Goal: Book appointment/travel/reservation

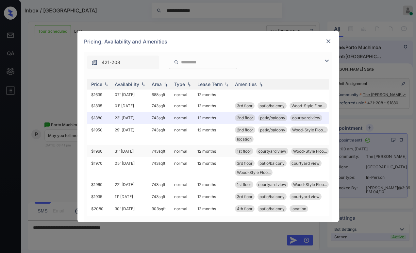
scroll to position [0, 78]
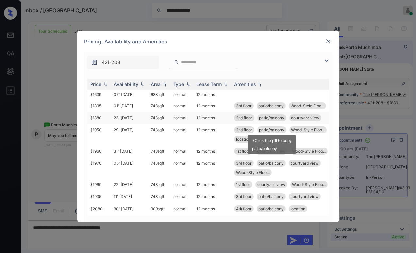
click at [270, 120] on span "patio/balcony" at bounding box center [271, 117] width 25 height 5
click at [274, 120] on span "patio/balcony" at bounding box center [271, 117] width 25 height 5
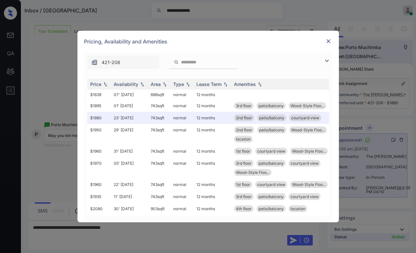
click at [331, 42] on img at bounding box center [328, 41] width 7 height 7
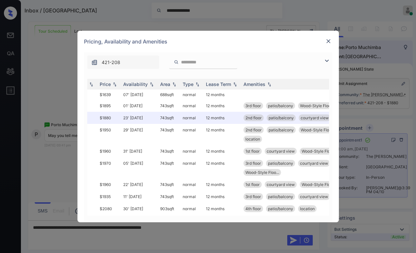
scroll to position [0, 74]
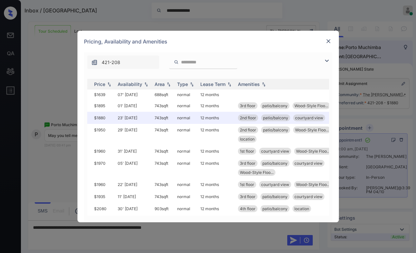
click at [330, 42] on img at bounding box center [328, 41] width 7 height 7
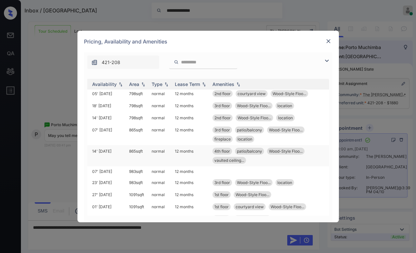
scroll to position [229, 104]
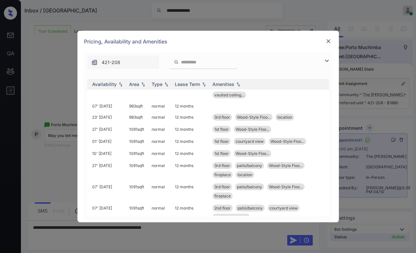
click at [209, 59] on input "search" at bounding box center [207, 62] width 54 height 6
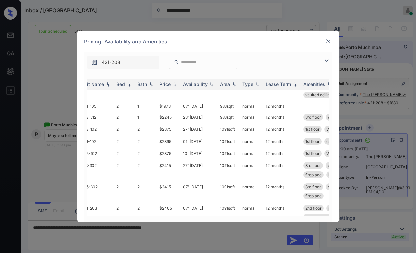
scroll to position [229, 0]
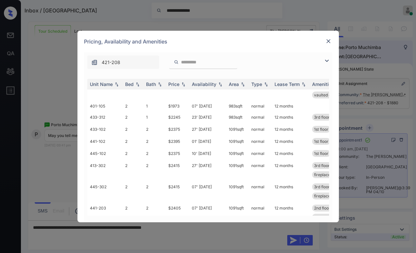
click at [326, 57] on img at bounding box center [327, 61] width 8 height 8
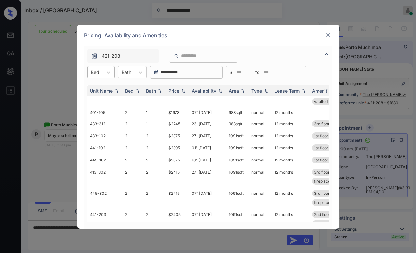
click at [99, 72] on div "Bed" at bounding box center [95, 71] width 15 height 9
click at [97, 89] on div "1" at bounding box center [100, 88] width 27 height 12
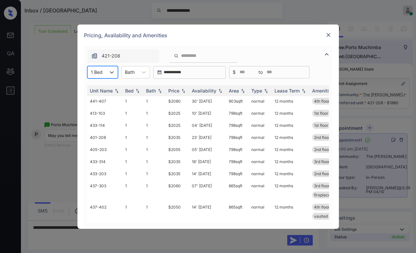
scroll to position [128, 0]
click at [196, 59] on div at bounding box center [203, 55] width 68 height 13
click at [197, 57] on input "search" at bounding box center [207, 56] width 54 height 6
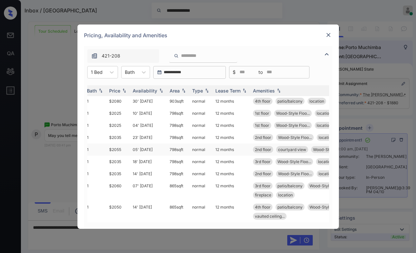
scroll to position [128, 65]
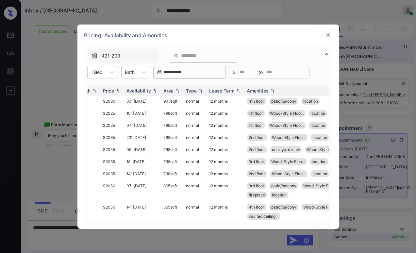
click at [247, 52] on div "421-208" at bounding box center [208, 54] width 248 height 17
drag, startPoint x: 221, startPoint y: 216, endPoint x: 235, endPoint y: 216, distance: 14.4
click at [235, 216] on td "12 months" at bounding box center [225, 211] width 38 height 21
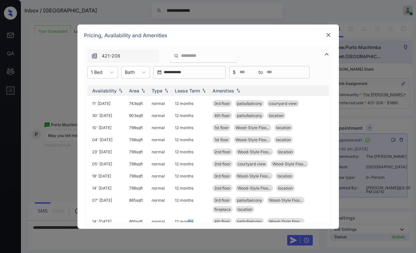
scroll to position [128, 104]
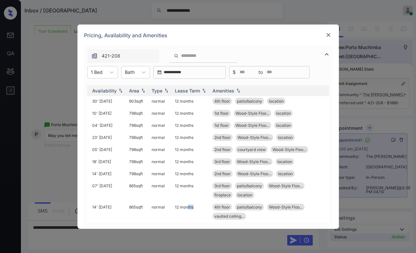
click at [327, 34] on img at bounding box center [328, 35] width 7 height 7
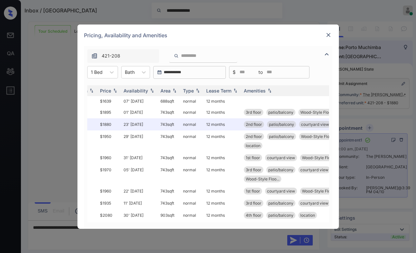
scroll to position [0, 73]
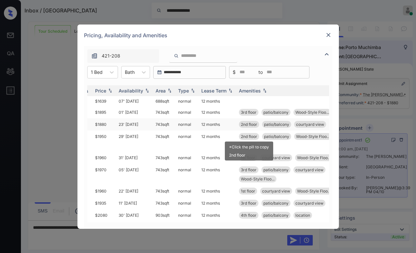
click at [251, 127] on span "2nd floor" at bounding box center [249, 124] width 16 height 5
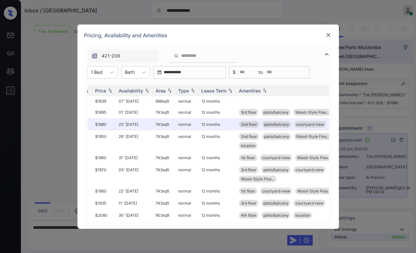
click at [328, 35] on img at bounding box center [328, 35] width 7 height 7
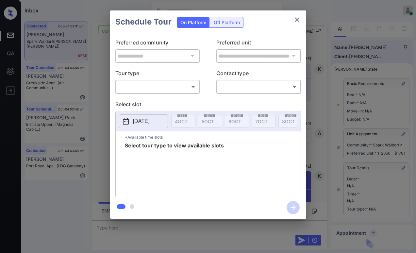
click at [157, 85] on body "Inbox [PERSON_NAME] Online Set yourself offline Set yourself on break Profile S…" at bounding box center [208, 126] width 416 height 253
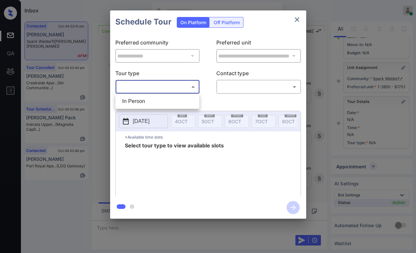
drag, startPoint x: 151, startPoint y: 99, endPoint x: 207, endPoint y: 98, distance: 56.2
click at [151, 99] on li "In Person" at bounding box center [157, 101] width 81 height 12
type input "********"
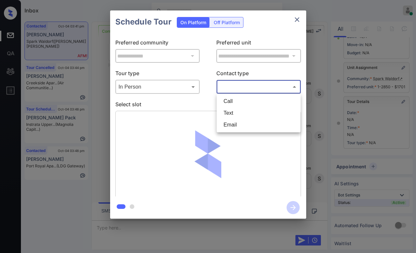
click at [242, 89] on body "Inbox Paolo Gabriel Online Set yourself offline Set yourself on break Profile S…" at bounding box center [208, 126] width 416 height 253
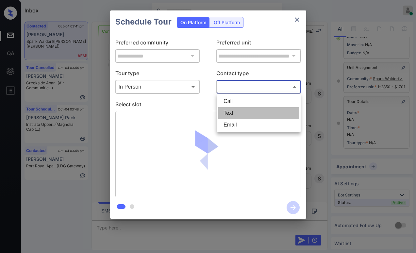
click at [234, 115] on li "Text" at bounding box center [258, 113] width 81 height 12
type input "****"
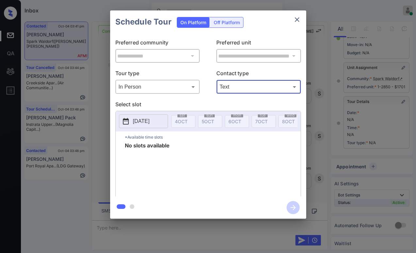
click at [300, 22] on icon "close" at bounding box center [297, 20] width 8 height 8
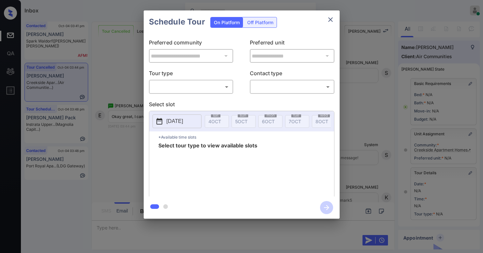
scroll to position [33, 0]
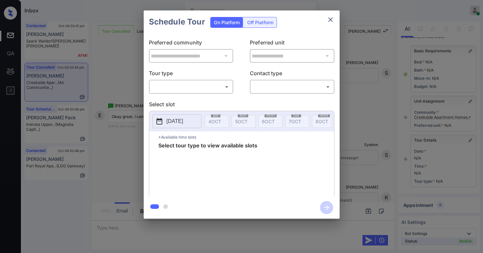
click at [196, 89] on body "Inbox Paolo Gabriel Online Set yourself offline Set yourself on break Profile S…" at bounding box center [241, 126] width 483 height 253
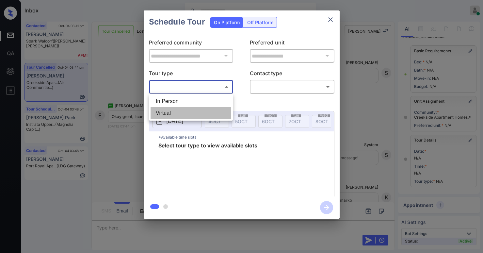
click at [180, 112] on li "Virtual" at bounding box center [191, 113] width 81 height 12
type input "*******"
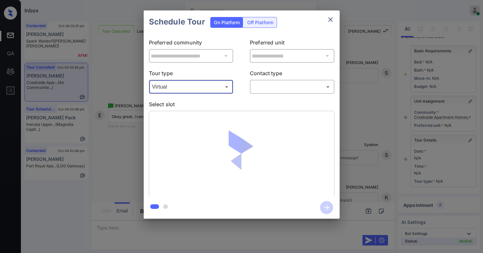
click at [275, 84] on body "Inbox Paolo Gabriel Online Set yourself offline Set yourself on break Profile S…" at bounding box center [241, 126] width 483 height 253
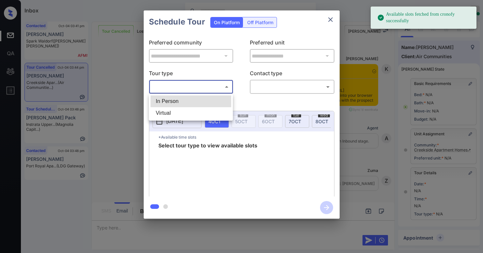
scroll to position [33, 0]
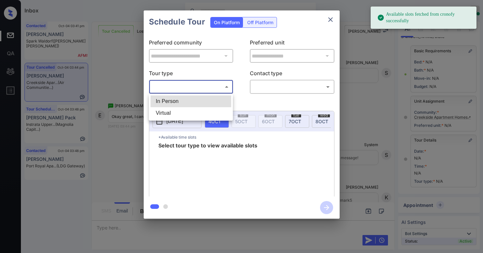
click at [178, 113] on li "Virtual" at bounding box center [191, 113] width 81 height 12
type input "*******"
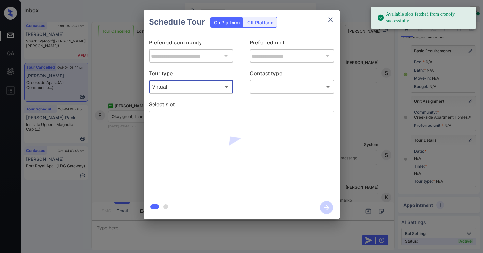
click at [270, 87] on body "Available slots fetched from cronofy successfully Inbox Paolo Gabriel Online Se…" at bounding box center [241, 126] width 483 height 253
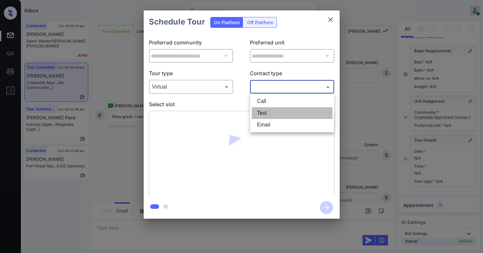
click at [268, 114] on li "Text" at bounding box center [292, 113] width 81 height 12
type input "****"
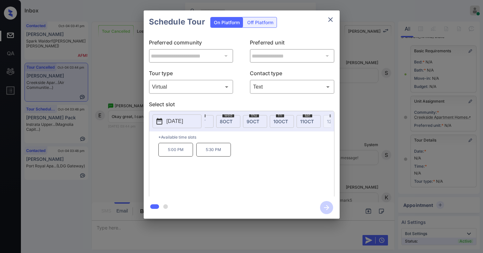
scroll to position [0, 110]
click at [244, 121] on span "9 OCT" at bounding box center [238, 122] width 13 height 6
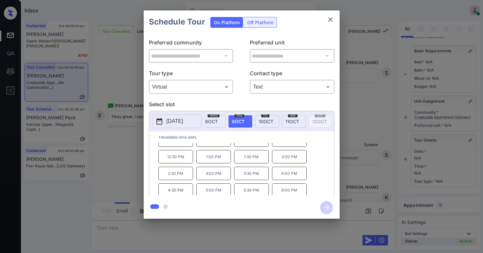
scroll to position [0, 0]
click at [372, 119] on div "**********" at bounding box center [241, 114] width 483 height 229
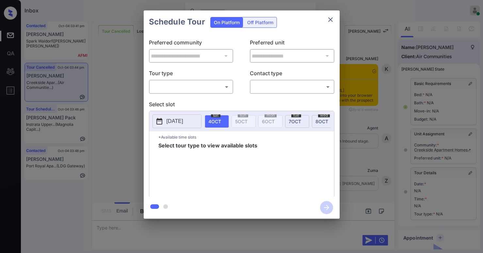
scroll to position [33, 0]
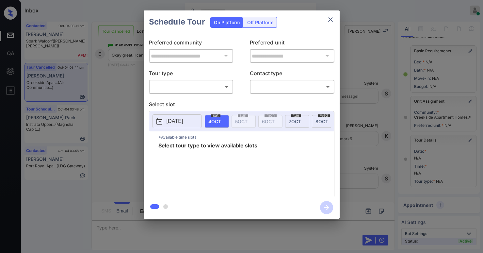
click at [194, 86] on body "Inbox Paolo Gabriel Online Set yourself offline Set yourself on break Profile S…" at bounding box center [241, 126] width 483 height 253
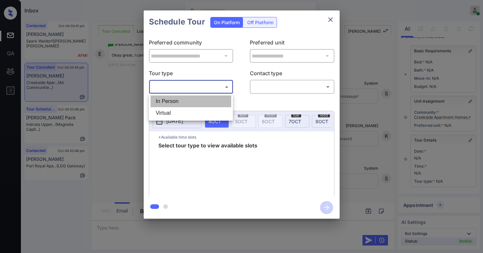
click at [187, 99] on li "In Person" at bounding box center [191, 101] width 81 height 12
type input "********"
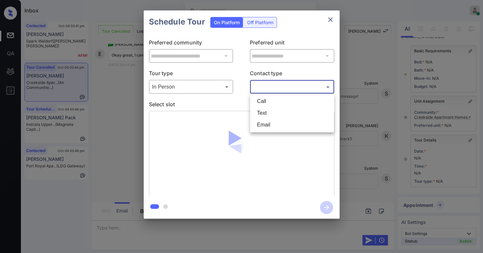
click at [265, 90] on body "Inbox Paolo Gabriel Online Set yourself offline Set yourself on break Profile S…" at bounding box center [241, 126] width 483 height 253
click at [262, 118] on li "Text" at bounding box center [292, 113] width 81 height 12
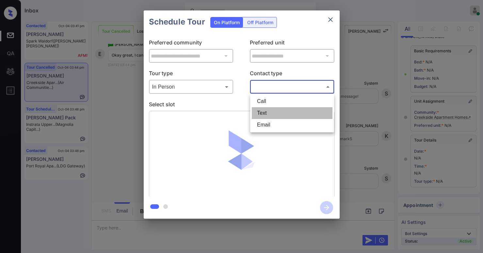
type input "****"
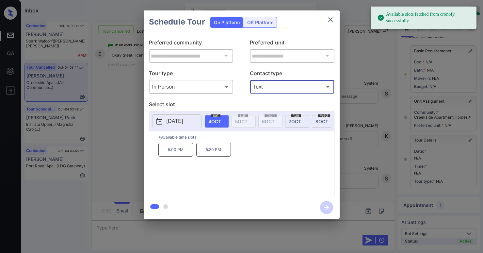
click at [203, 86] on body "Available slots fetched from cronofy successfully Inbox Paolo Gabriel Online Se…" at bounding box center [241, 126] width 483 height 253
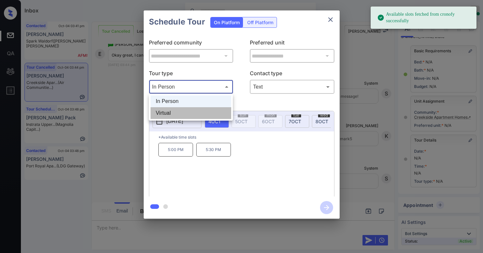
drag, startPoint x: 187, startPoint y: 110, endPoint x: 198, endPoint y: 114, distance: 11.4
click at [187, 111] on li "Virtual" at bounding box center [191, 113] width 81 height 12
type input "*******"
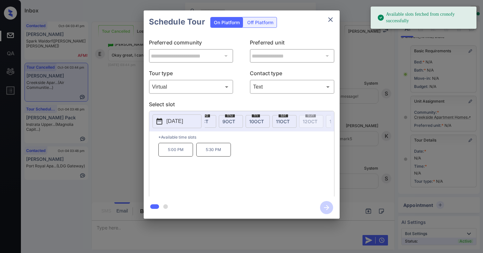
scroll to position [0, 134]
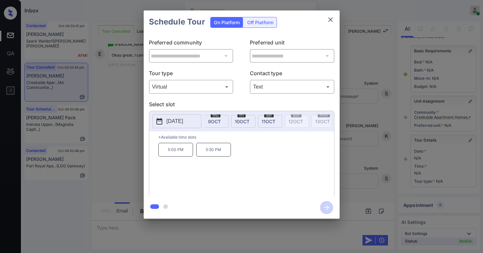
click at [223, 118] on div "thu 9 OCT" at bounding box center [216, 121] width 24 height 13
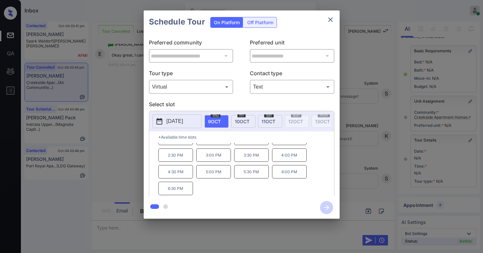
scroll to position [0, 0]
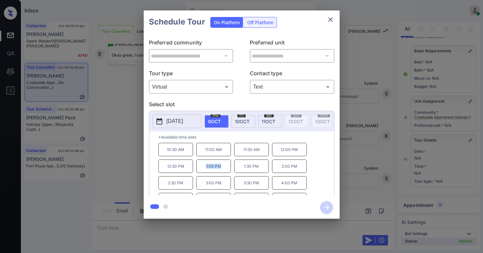
drag, startPoint x: 207, startPoint y: 169, endPoint x: 223, endPoint y: 168, distance: 16.0
click at [222, 169] on p "1:00 PM" at bounding box center [213, 165] width 35 height 13
copy p "1:00 PM"
click at [332, 17] on icon "close" at bounding box center [331, 20] width 8 height 8
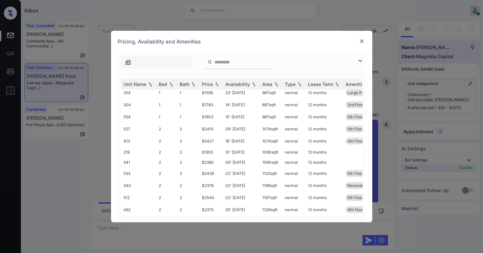
scroll to position [209, 0]
click at [362, 43] on img at bounding box center [362, 41] width 7 height 7
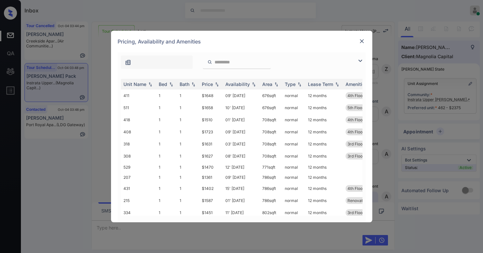
scroll to position [996, 0]
click at [359, 63] on img at bounding box center [360, 61] width 8 height 8
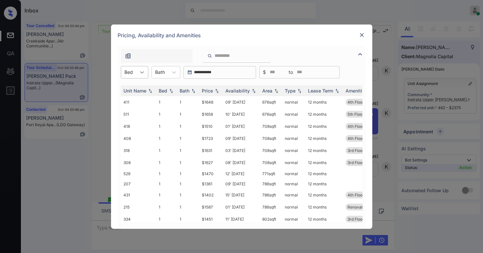
click at [148, 75] on div at bounding box center [142, 72] width 12 height 12
click at [127, 99] on div "2" at bounding box center [134, 100] width 27 height 12
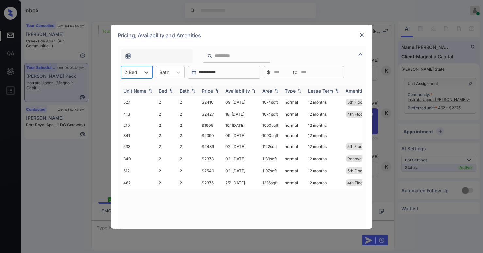
click at [213, 93] on div "Price" at bounding box center [207, 91] width 11 height 6
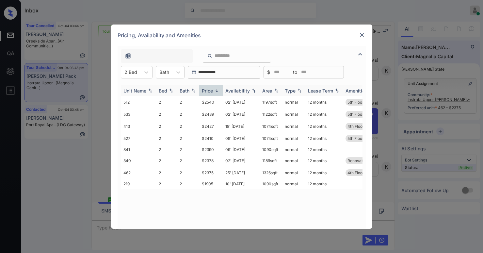
click at [213, 92] on div "Price" at bounding box center [207, 91] width 11 height 6
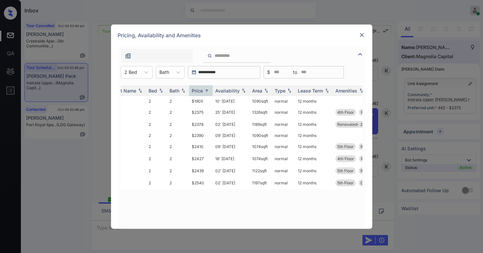
scroll to position [0, 12]
click at [360, 37] on img at bounding box center [362, 35] width 7 height 7
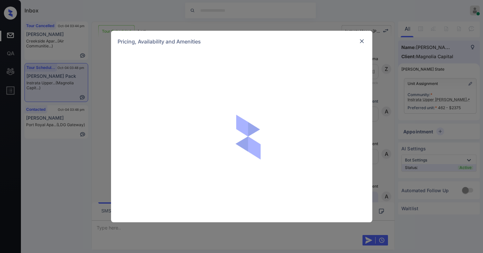
scroll to position [1421, 0]
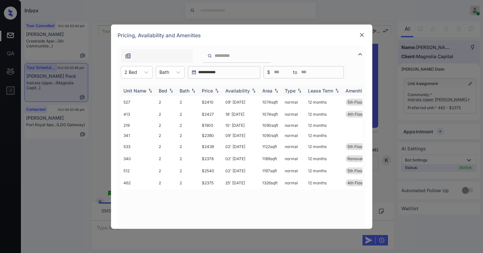
click at [214, 90] on img at bounding box center [217, 90] width 7 height 5
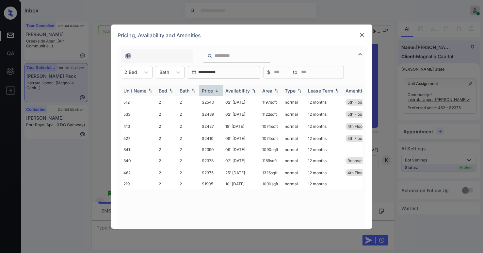
click at [214, 90] on img at bounding box center [217, 90] width 7 height 5
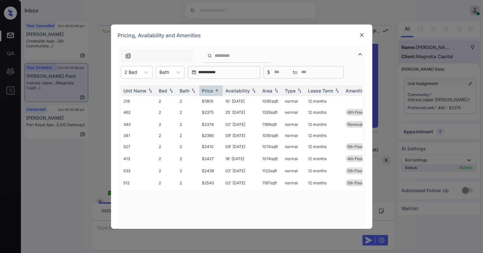
click at [365, 35] on div at bounding box center [362, 35] width 8 height 8
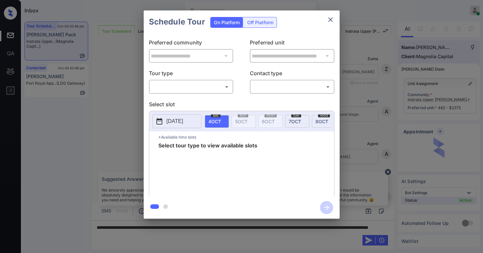
scroll to position [1551, 0]
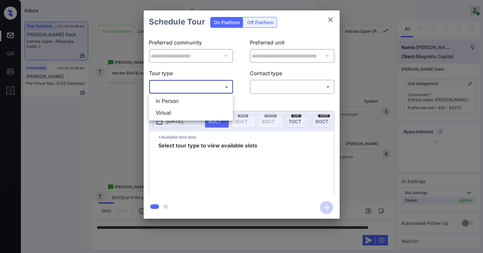
click at [164, 83] on body "Inbox [PERSON_NAME] Online Set yourself offline Set yourself on break Profile S…" at bounding box center [241, 126] width 483 height 253
click at [177, 104] on li "In Person" at bounding box center [191, 101] width 81 height 12
type input "********"
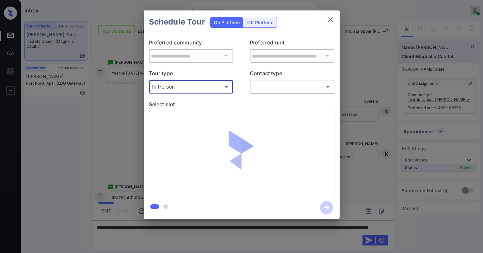
click at [266, 86] on body "Inbox Paolo Gabriel Online Set yourself offline Set yourself on break Profile S…" at bounding box center [241, 126] width 483 height 253
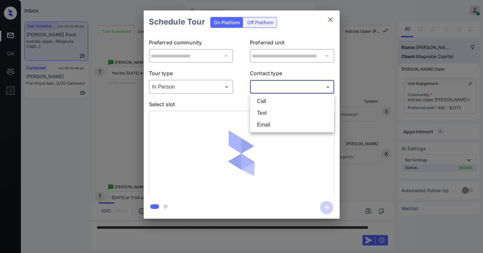
click at [272, 109] on li "Text" at bounding box center [292, 113] width 81 height 12
type input "****"
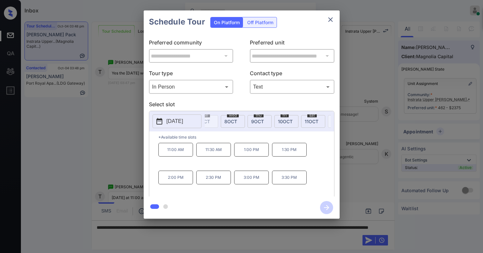
scroll to position [0, 101]
click at [277, 121] on span "10 OCT" at bounding box center [275, 122] width 15 height 6
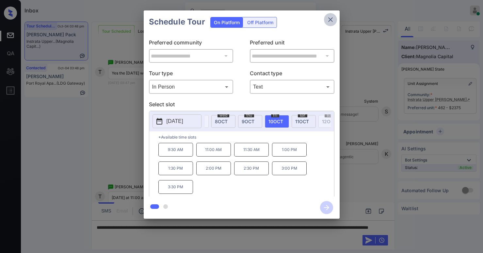
click at [330, 20] on icon "close" at bounding box center [330, 19] width 5 height 5
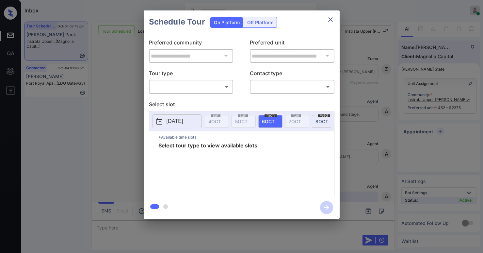
scroll to position [1642, 0]
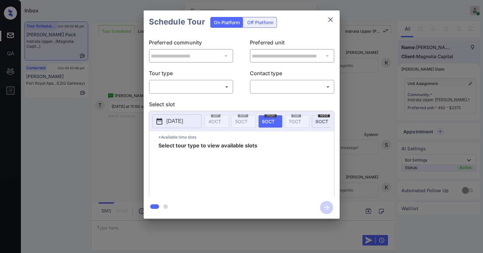
click at [202, 90] on body "Inbox [PERSON_NAME] Online Set yourself offline Set yourself on break Profile S…" at bounding box center [241, 126] width 483 height 253
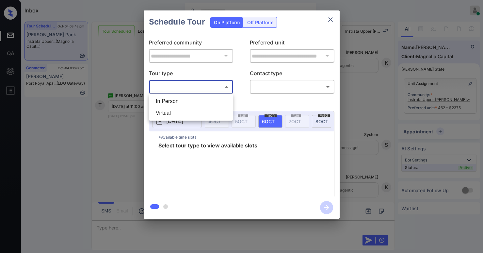
click at [184, 102] on li "In Person" at bounding box center [191, 101] width 81 height 12
type input "********"
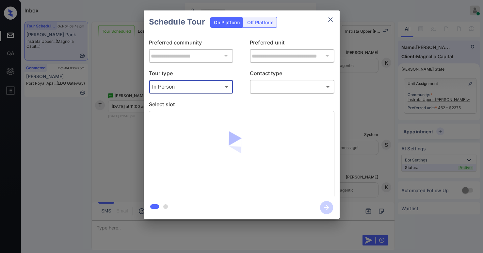
click at [276, 90] on body "Inbox [PERSON_NAME] Online Set yourself offline Set yourself on break Profile S…" at bounding box center [241, 126] width 483 height 253
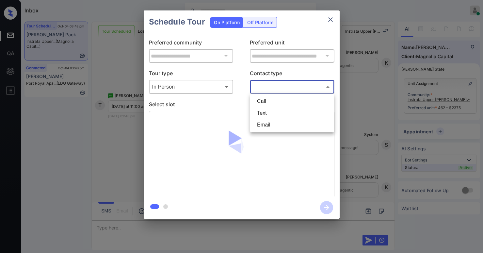
click at [274, 111] on li "Text" at bounding box center [292, 113] width 81 height 12
type input "****"
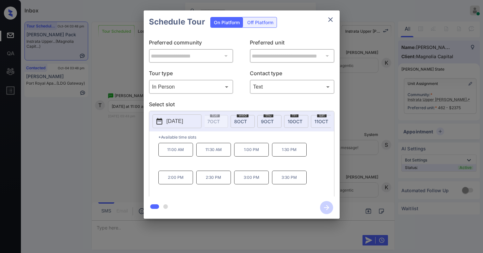
scroll to position [0, 53]
click at [333, 22] on icon "close" at bounding box center [331, 20] width 8 height 8
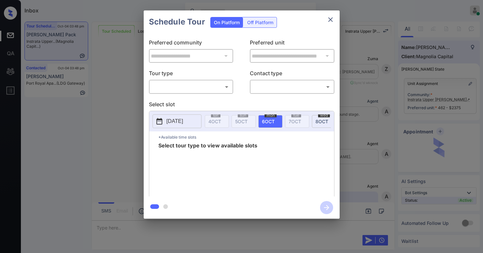
scroll to position [1349, 0]
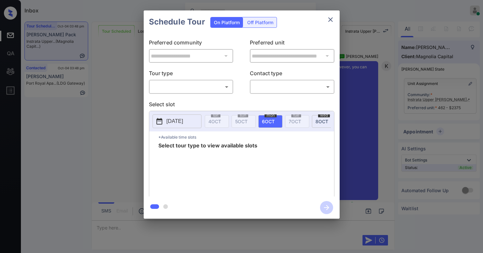
click at [184, 85] on body "Inbox [PERSON_NAME] Online Set yourself offline Set yourself on break Profile S…" at bounding box center [241, 126] width 483 height 253
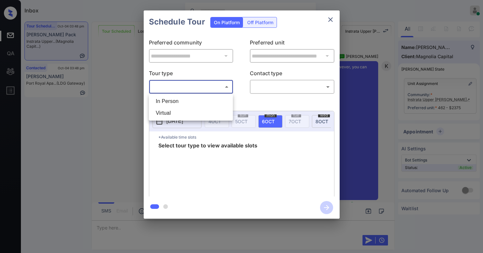
click at [171, 100] on li "In Person" at bounding box center [191, 101] width 81 height 12
type input "********"
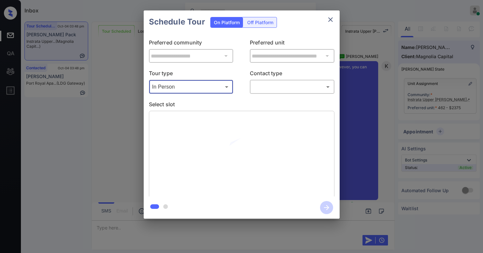
click at [260, 88] on body "Inbox [PERSON_NAME] Online Set yourself offline Set yourself on break Profile S…" at bounding box center [241, 126] width 483 height 253
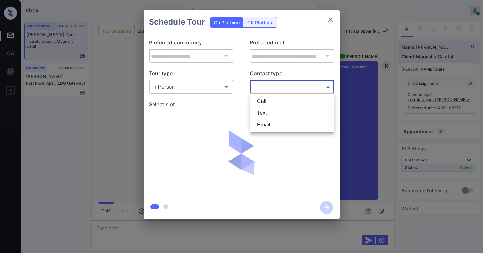
click at [262, 111] on li "Text" at bounding box center [292, 113] width 81 height 12
type input "****"
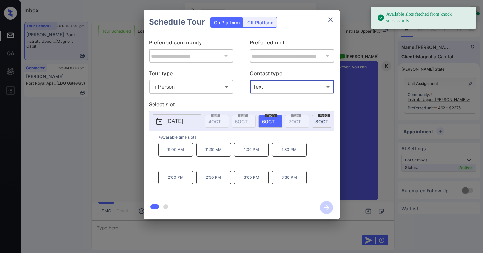
click at [180, 152] on p "11:00 AM" at bounding box center [175, 150] width 35 height 14
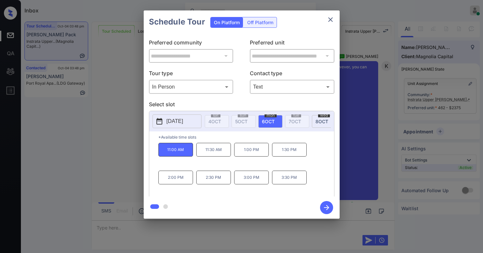
click at [324, 207] on icon "button" at bounding box center [326, 207] width 5 height 5
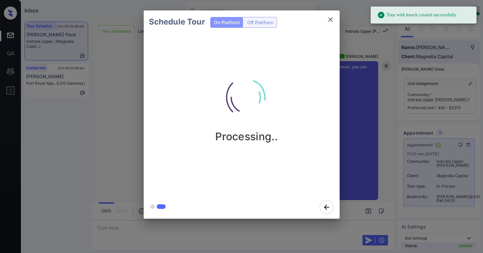
click at [223, 199] on div at bounding box center [242, 207] width 196 height 23
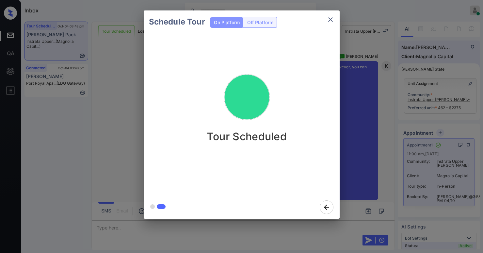
click at [196, 196] on div at bounding box center [242, 207] width 196 height 23
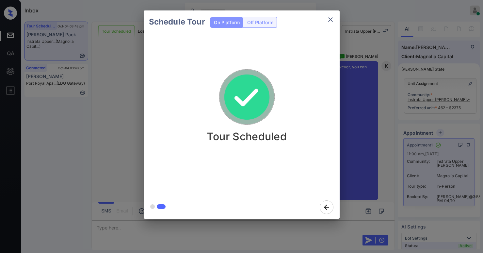
click at [106, 137] on div "Schedule Tour On Platform Off Platform Tour Scheduled" at bounding box center [241, 114] width 483 height 229
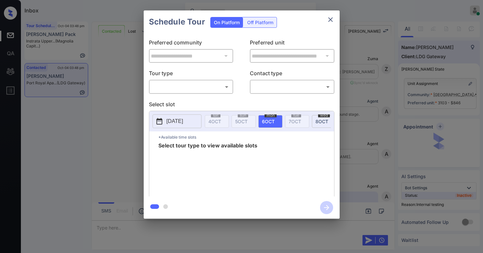
scroll to position [1563, 0]
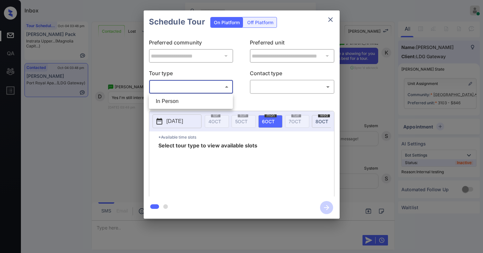
click at [172, 85] on body "Inbox Paolo Gabriel Online Set yourself offline Set yourself on break Profile S…" at bounding box center [241, 126] width 483 height 253
click at [170, 99] on li "In Person" at bounding box center [191, 101] width 81 height 12
type input "********"
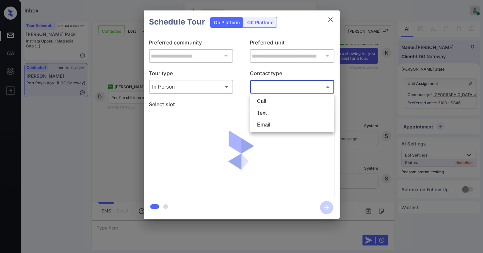
click at [269, 89] on body "Inbox Paolo Gabriel Online Set yourself offline Set yourself on break Profile S…" at bounding box center [241, 126] width 483 height 253
click at [266, 111] on li "Text" at bounding box center [292, 113] width 81 height 12
type input "****"
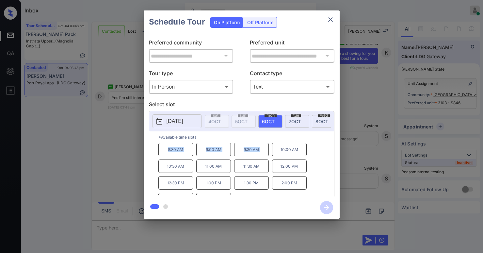
drag, startPoint x: 168, startPoint y: 152, endPoint x: 275, endPoint y: 158, distance: 107.3
click at [275, 158] on div "8:30 AM 9:00 AM 9:30 AM 10:00 AM 10:30 AM 11:00 AM 11:30 AM 12:00 PM 12:30 PM 1…" at bounding box center [246, 169] width 176 height 52
copy div "8:30 AM 9:00 AM 9:30 AM"
click at [329, 19] on icon "close" at bounding box center [331, 20] width 8 height 8
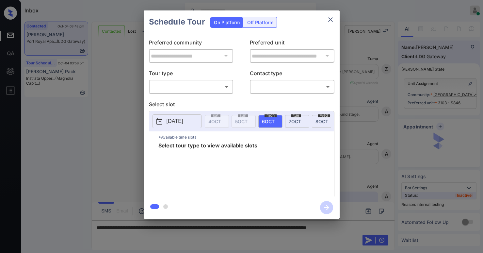
scroll to position [1563, 0]
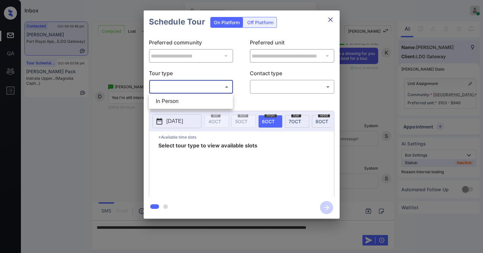
click at [208, 88] on body "Inbox [PERSON_NAME] Online Set yourself offline Set yourself on break Profile S…" at bounding box center [241, 126] width 483 height 253
click at [185, 99] on li "In Person" at bounding box center [191, 101] width 81 height 12
type input "********"
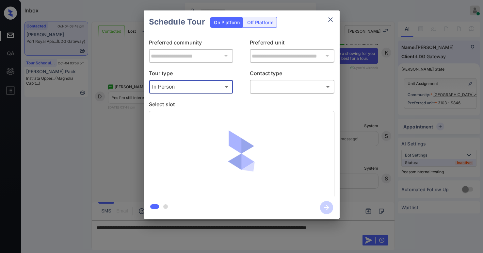
click at [279, 91] on body "Inbox [PERSON_NAME] Online Set yourself offline Set yourself on break Profile S…" at bounding box center [241, 126] width 483 height 253
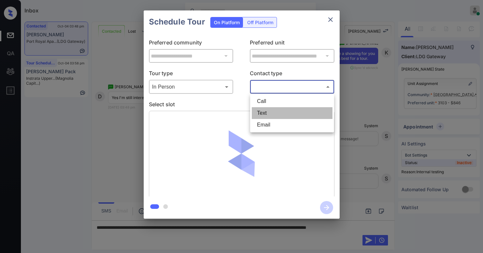
click at [271, 110] on li "Text" at bounding box center [292, 113] width 81 height 12
type input "****"
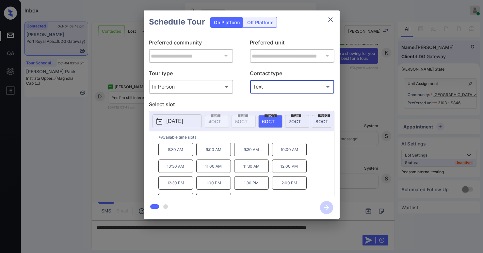
click at [330, 17] on icon "close" at bounding box center [331, 20] width 8 height 8
